Goal: Information Seeking & Learning: Learn about a topic

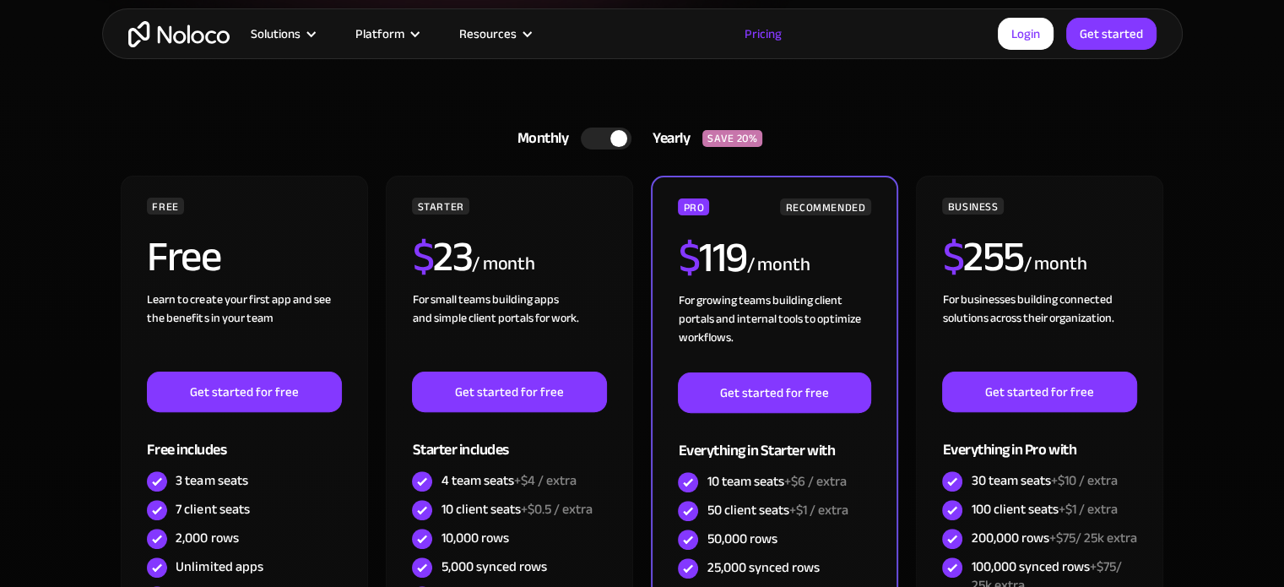
scroll to position [414, 0]
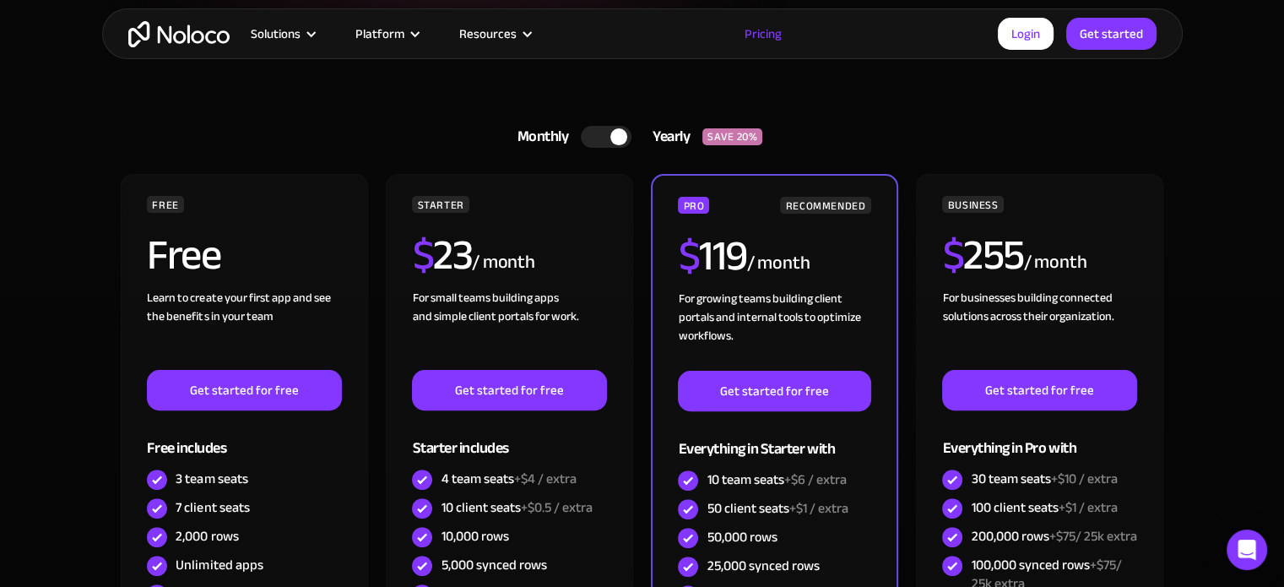
click at [601, 149] on link "Monthly Yearly SAVE 20%" at bounding box center [642, 136] width 292 height 41
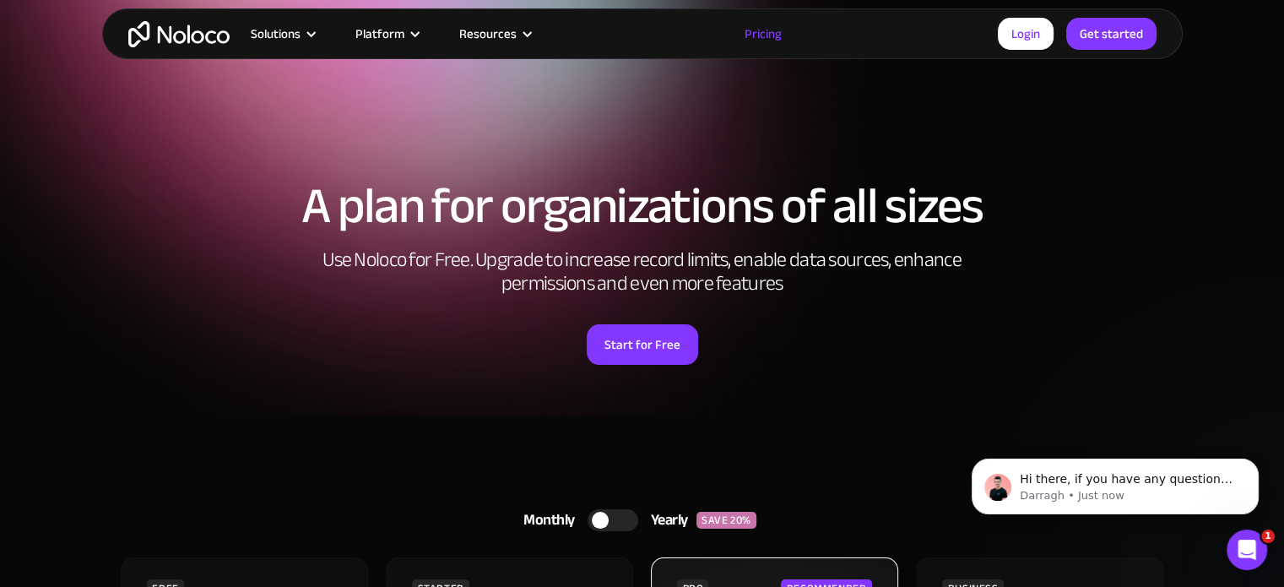
scroll to position [41, 0]
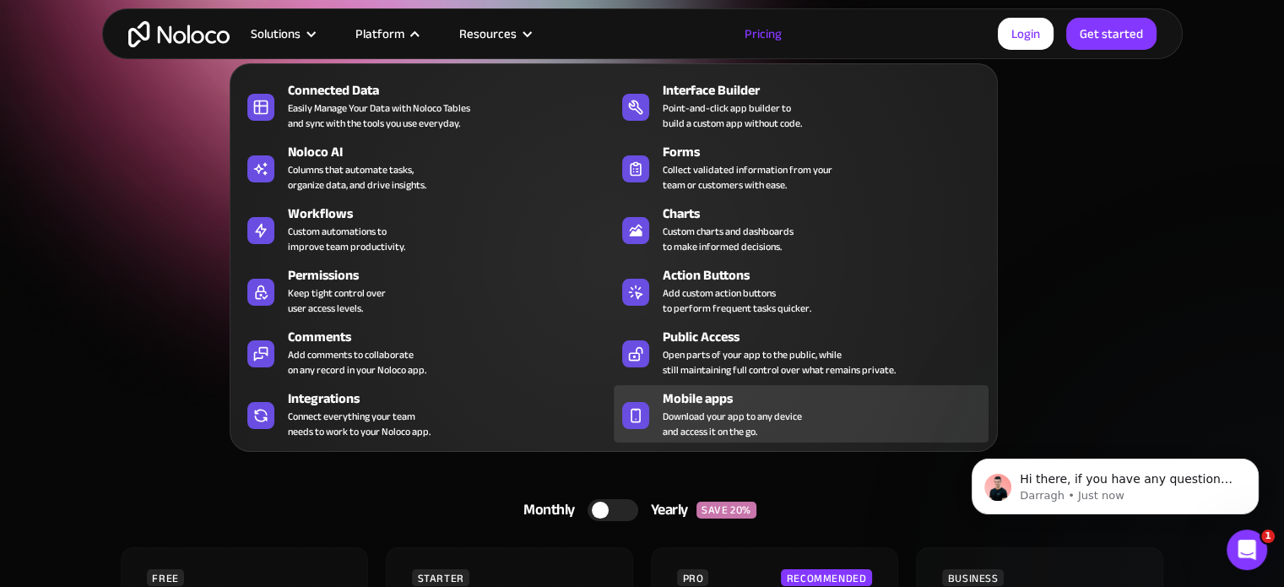
click at [685, 403] on div "Mobile apps" at bounding box center [829, 398] width 333 height 20
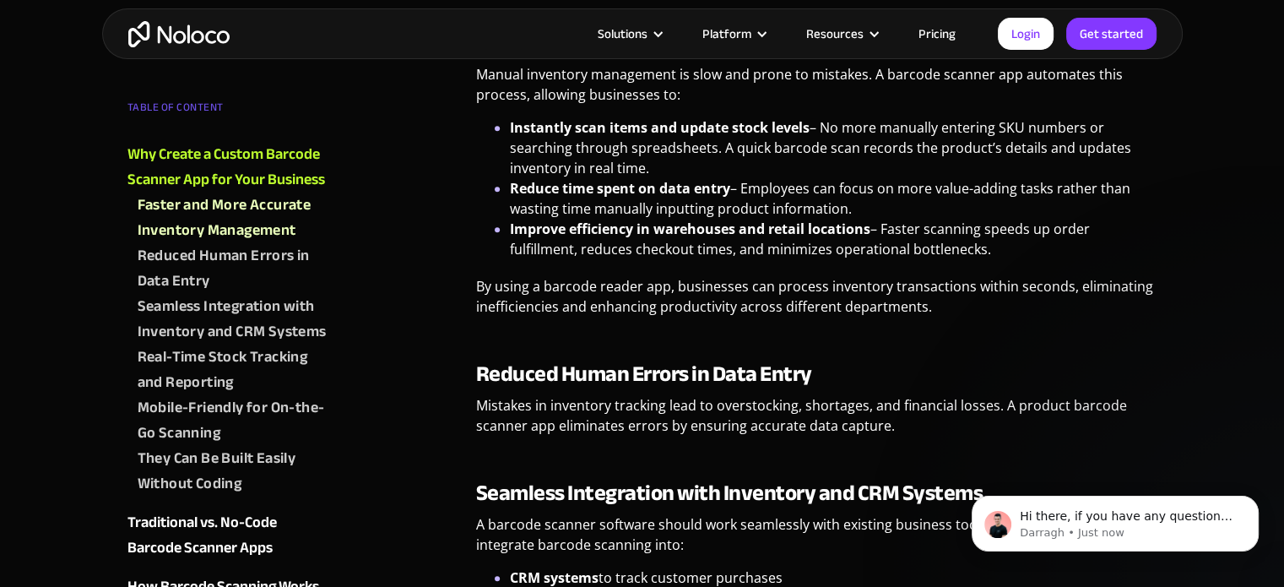
scroll to position [1104, 0]
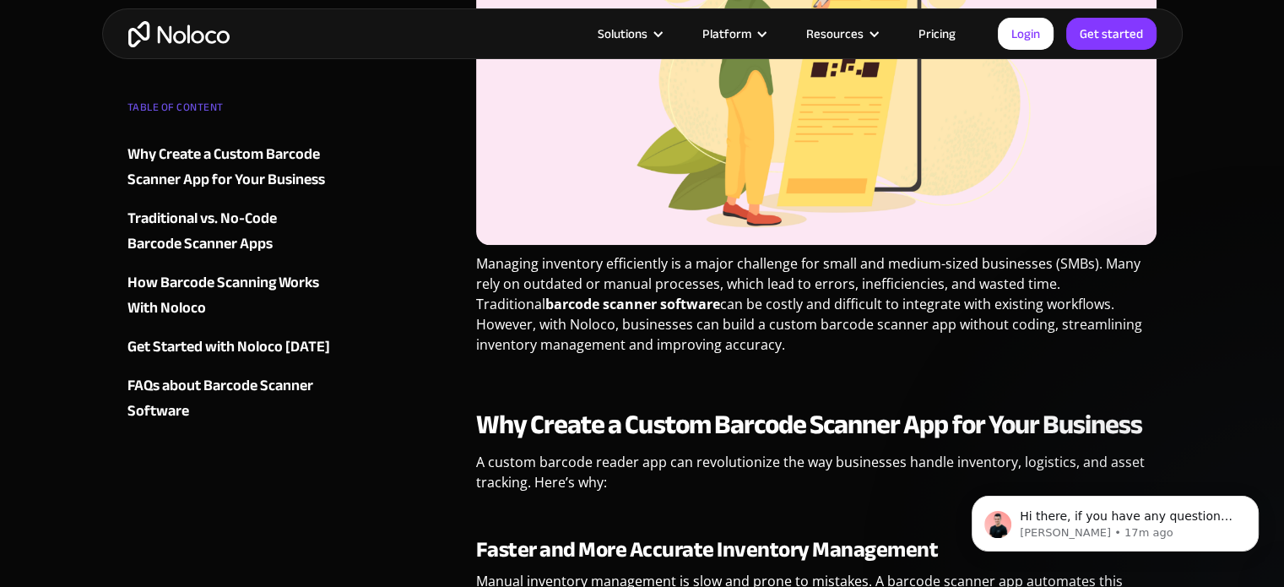
scroll to position [597, 0]
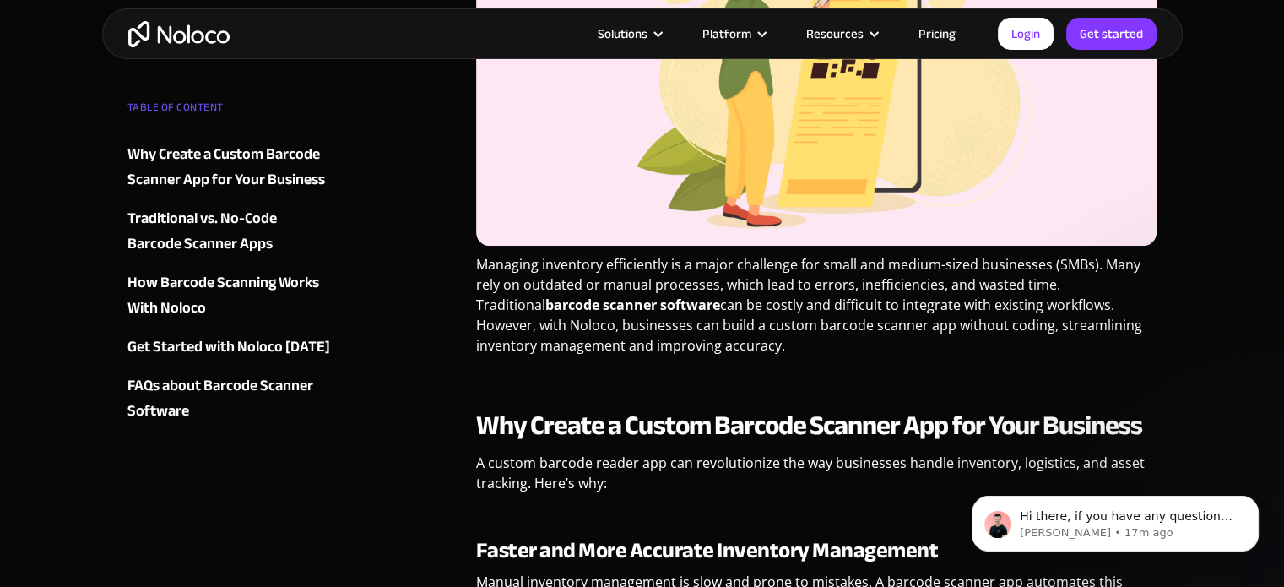
click at [950, 35] on link "Pricing" at bounding box center [936, 34] width 79 height 22
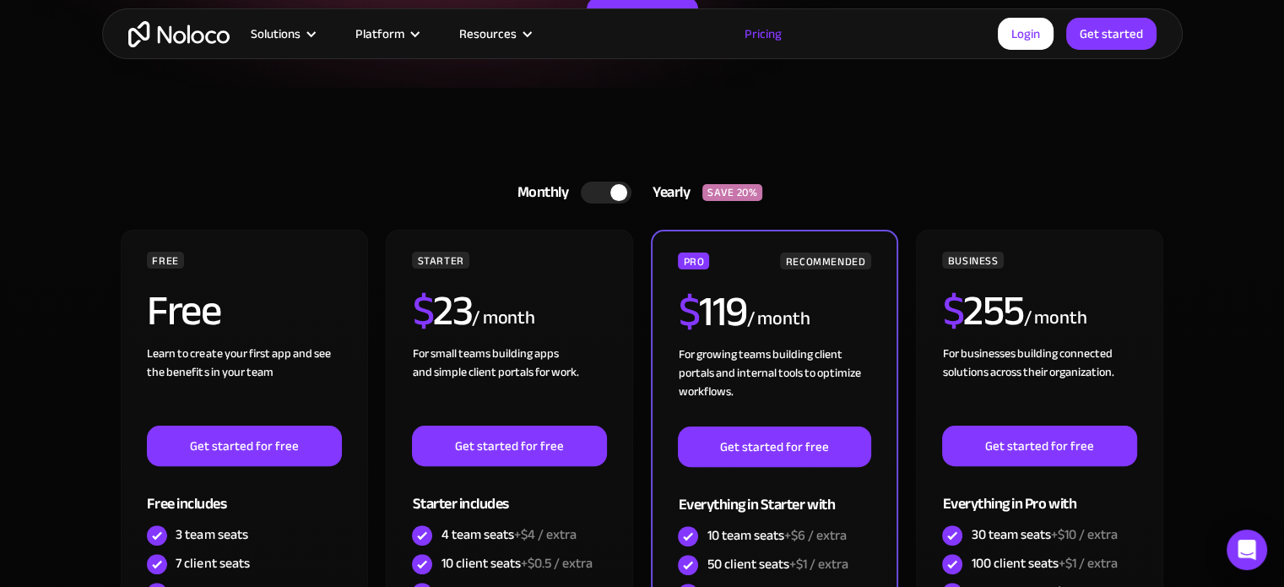
scroll to position [360, 0]
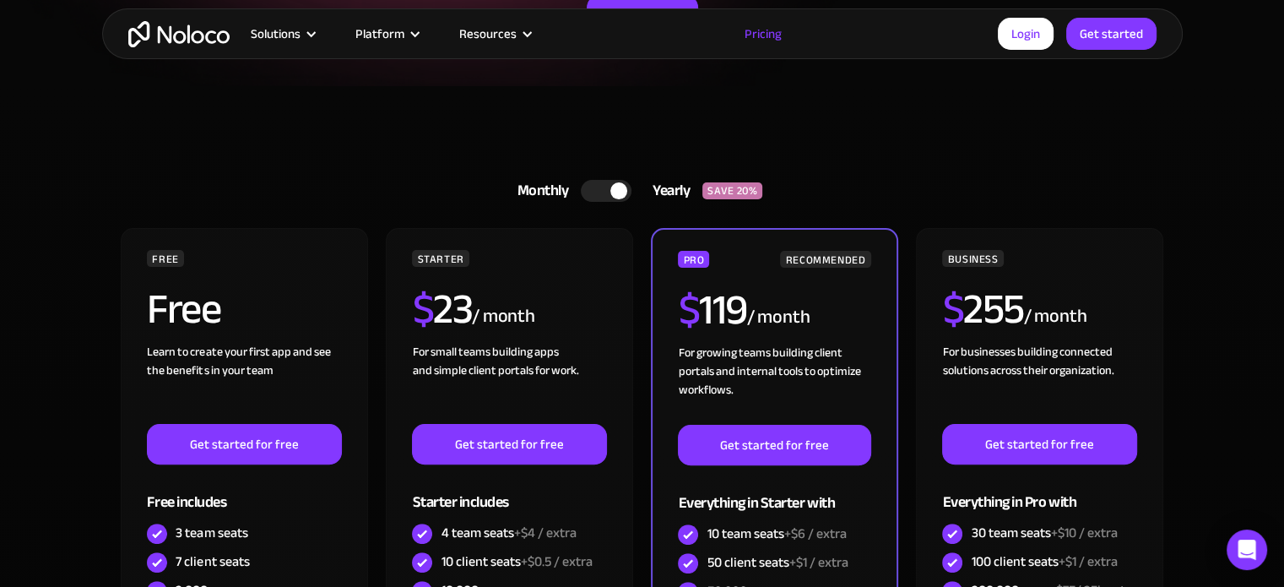
click at [591, 188] on div at bounding box center [606, 191] width 51 height 22
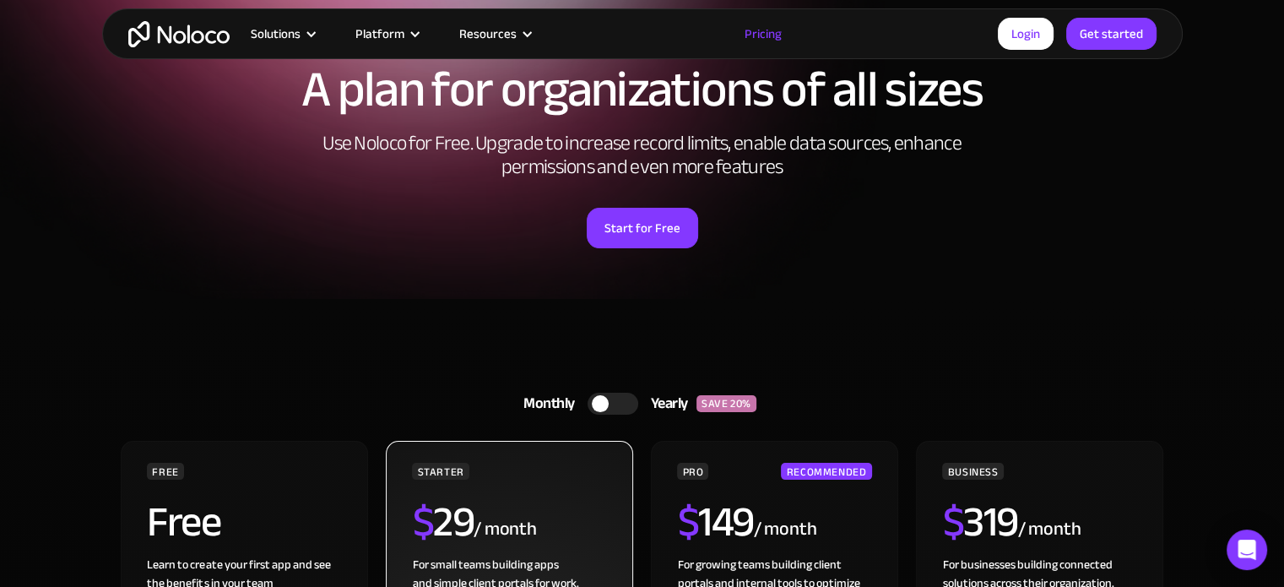
scroll to position [0, 0]
